Goal: Find specific page/section: Find specific page/section

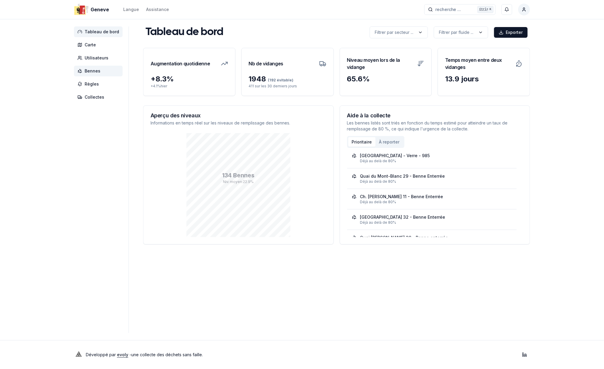
click at [90, 70] on span "Bennes" at bounding box center [93, 71] width 16 height 6
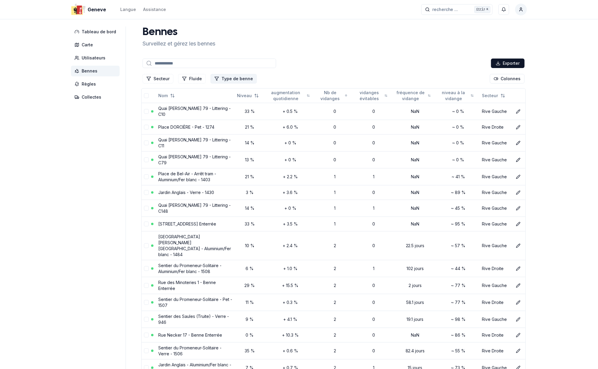
click at [240, 78] on button "Type de benne" at bounding box center [234, 79] width 46 height 10
click at [213, 132] on div "Suggestions" at bounding box center [214, 132] width 5 height 5
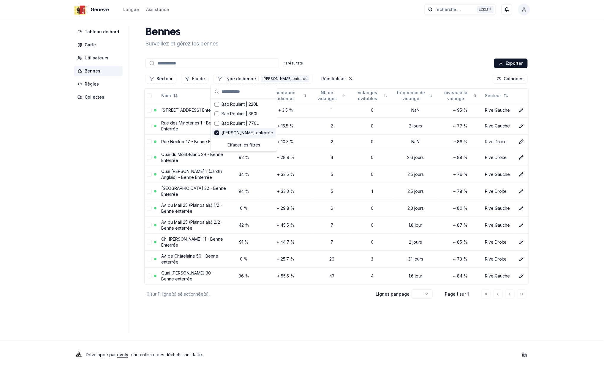
click at [217, 134] on polyline "Suggestions" at bounding box center [217, 133] width 3 height 2
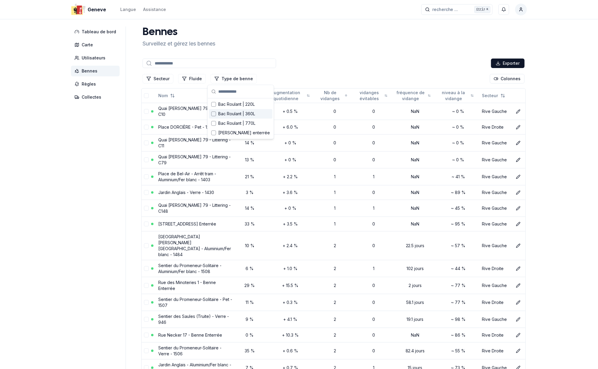
click at [193, 79] on button "Fluide" at bounding box center [192, 79] width 28 height 10
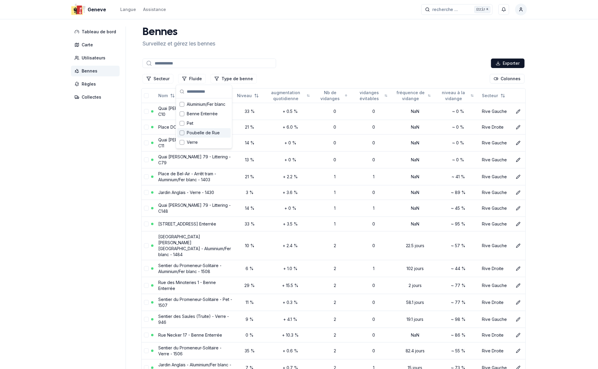
click at [195, 131] on span "Poubelle de Rue" at bounding box center [203, 133] width 33 height 6
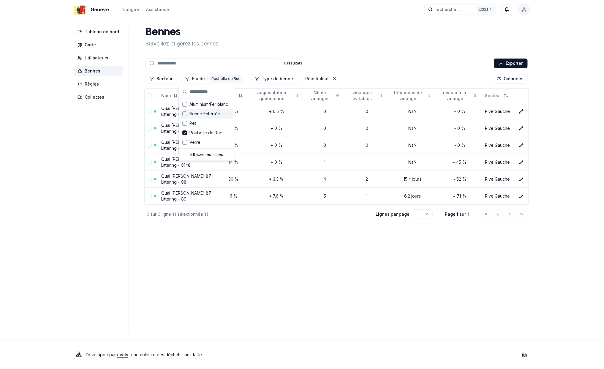
click at [378, 37] on div "[PERSON_NAME] et gérez les bennes" at bounding box center [336, 36] width 387 height 21
click at [225, 78] on div "Poubelle de Rue" at bounding box center [226, 78] width 32 height 7
drag, startPoint x: 185, startPoint y: 131, endPoint x: 184, endPoint y: 123, distance: 8.8
click at [185, 131] on icon "Suggestions" at bounding box center [185, 132] width 4 height 5
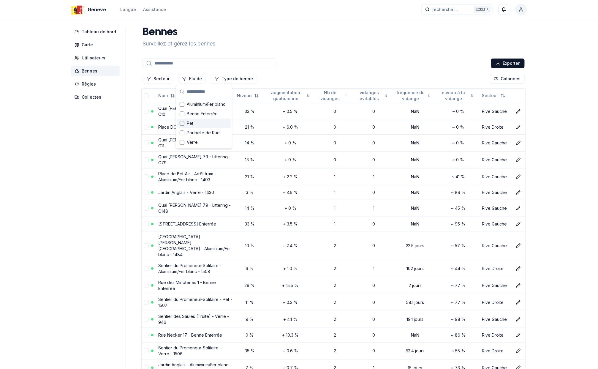
click at [181, 122] on div "Suggestions" at bounding box center [182, 123] width 5 height 5
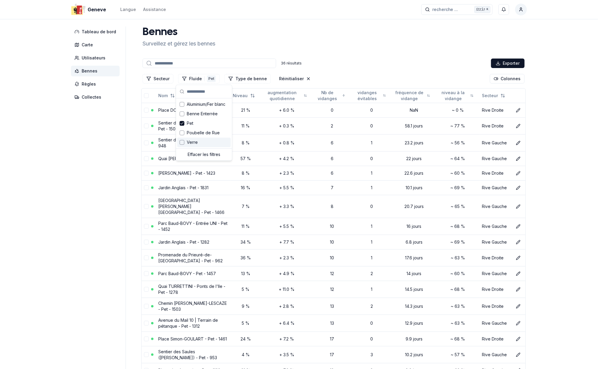
click at [181, 143] on div "Suggestions" at bounding box center [182, 142] width 5 height 5
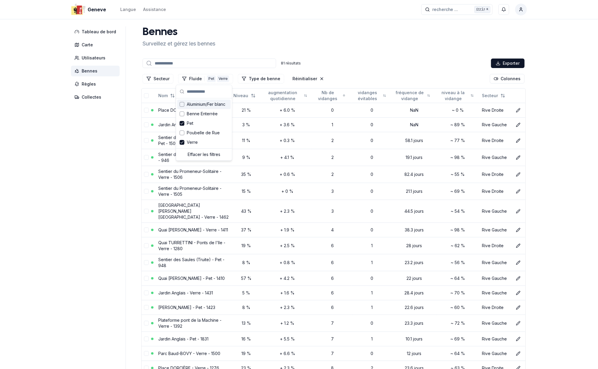
click at [182, 103] on div "Suggestions" at bounding box center [182, 104] width 5 height 5
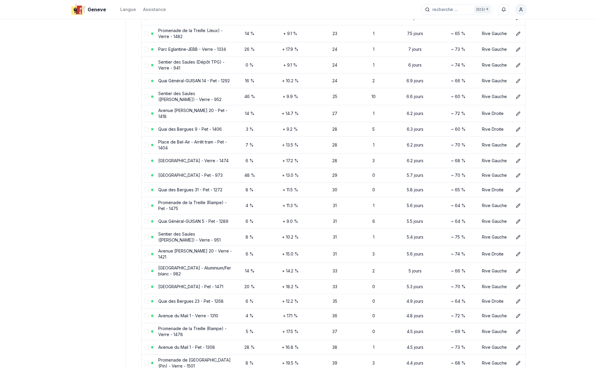
scroll to position [1703, 0]
